Goal: Transaction & Acquisition: Purchase product/service

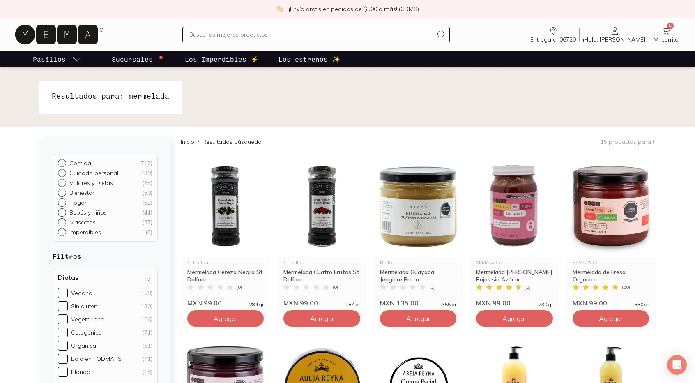
click at [64, 31] on icon at bounding box center [56, 35] width 83 height 20
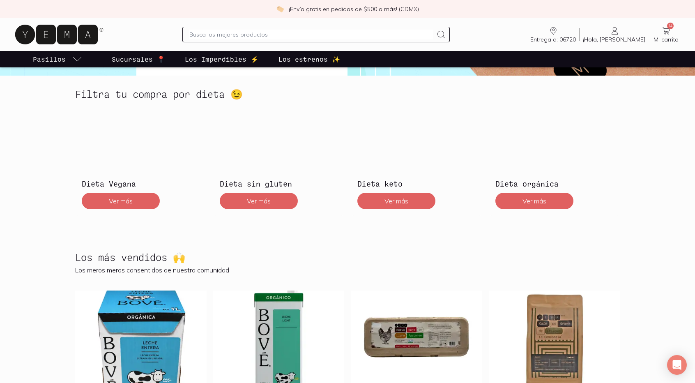
scroll to position [288, 0]
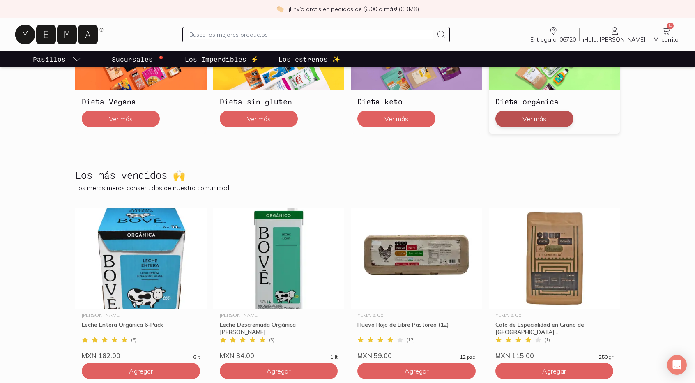
click at [532, 115] on button "Ver más" at bounding box center [535, 119] width 78 height 16
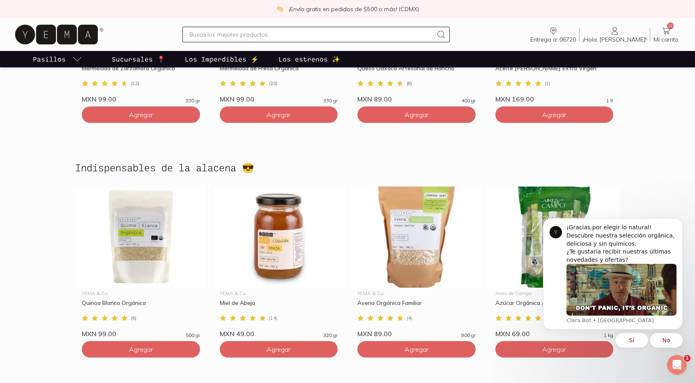
scroll to position [493, 0]
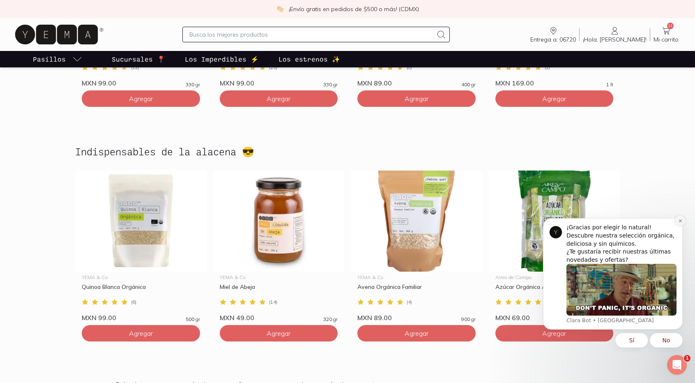
click at [682, 219] on icon "Dismiss notification" at bounding box center [681, 221] width 5 height 5
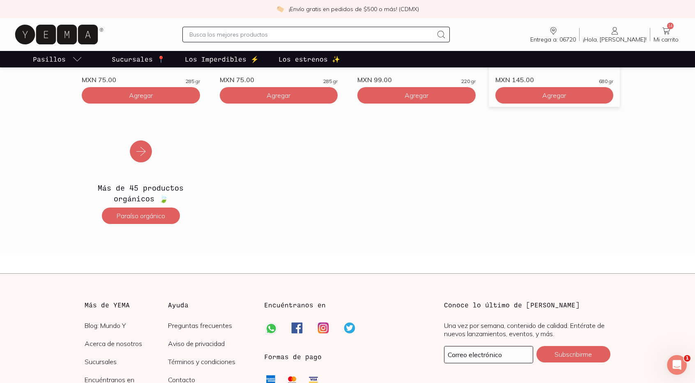
scroll to position [1438, 0]
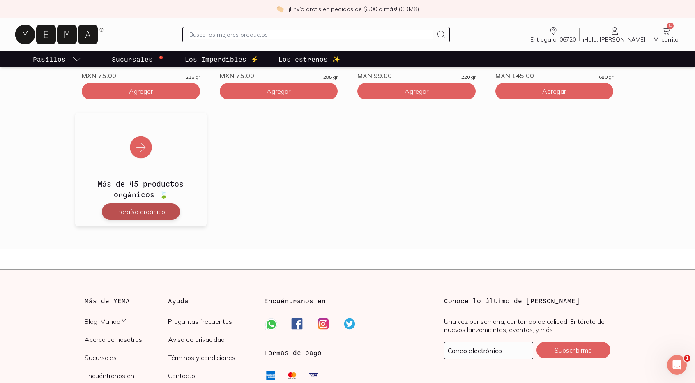
click at [137, 214] on button "Paraíso orgánico" at bounding box center [141, 211] width 78 height 16
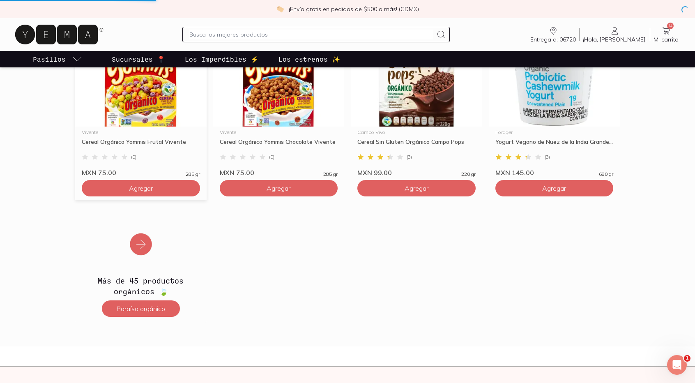
scroll to position [0, 0]
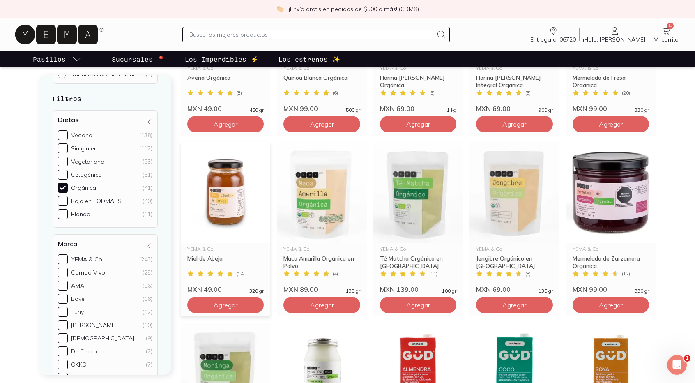
scroll to position [904, 0]
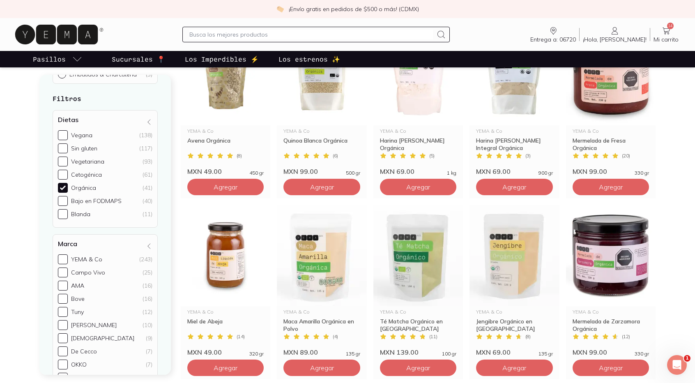
click at [279, 30] on input "text" at bounding box center [311, 35] width 244 height 10
click at [62, 36] on icon at bounding box center [56, 35] width 83 height 20
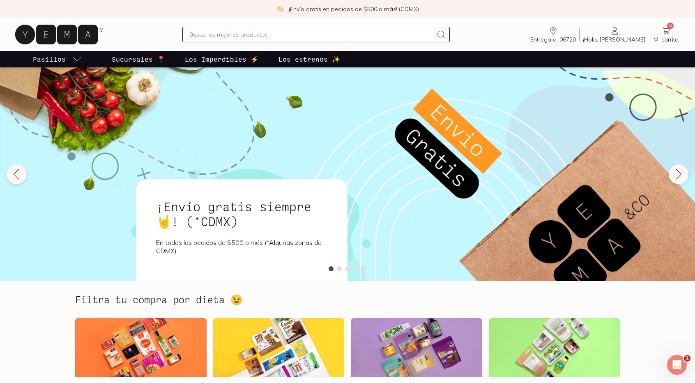
drag, startPoint x: 259, startPoint y: 37, endPoint x: 265, endPoint y: 35, distance: 7.4
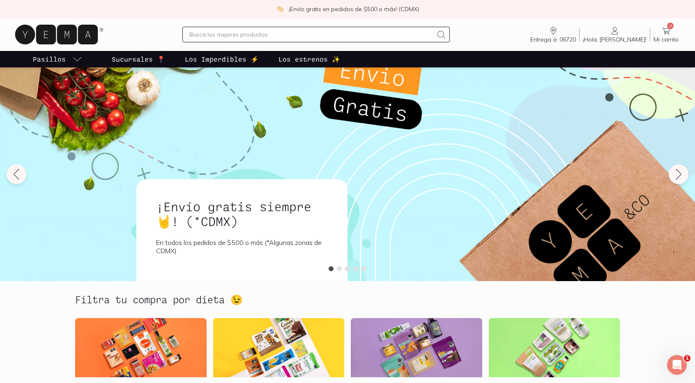
click at [259, 37] on input "text" at bounding box center [311, 35] width 244 height 10
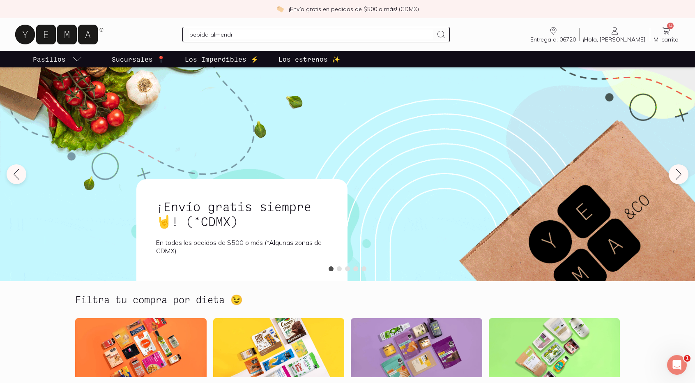
type input "bebida almendra"
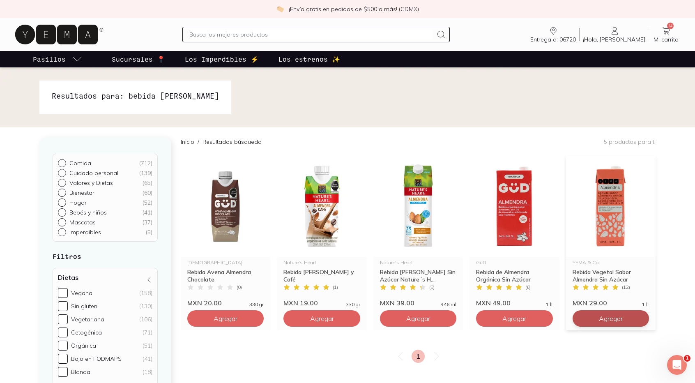
click at [606, 319] on span "Agregar" at bounding box center [611, 318] width 24 height 8
click at [78, 37] on icon at bounding box center [59, 34] width 92 height 26
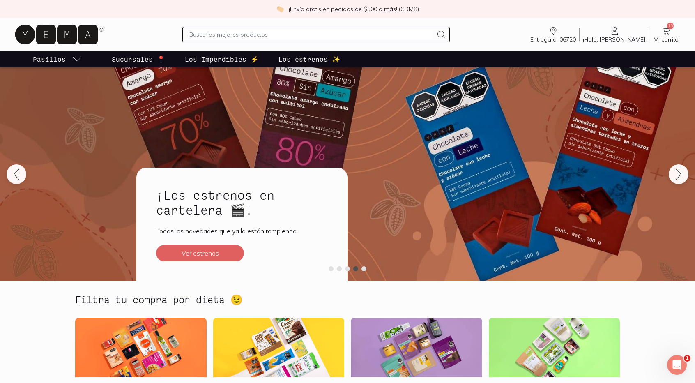
click at [44, 301] on section "Filtra tu compra por dieta 😉 Dieta Vegana Ver más Dieta sin gluten Ver más Diet…" at bounding box center [347, 362] width 695 height 163
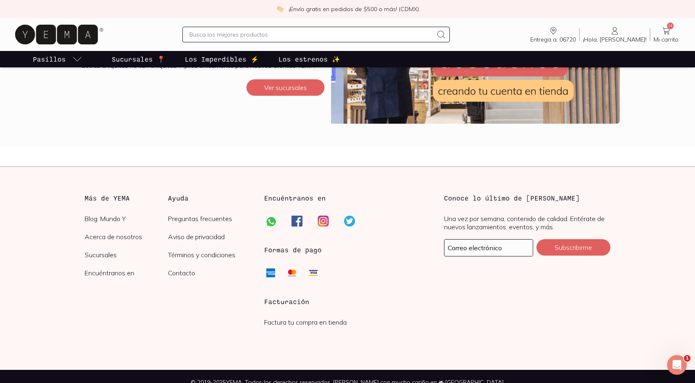
scroll to position [437, 0]
